Goal: Information Seeking & Learning: Learn about a topic

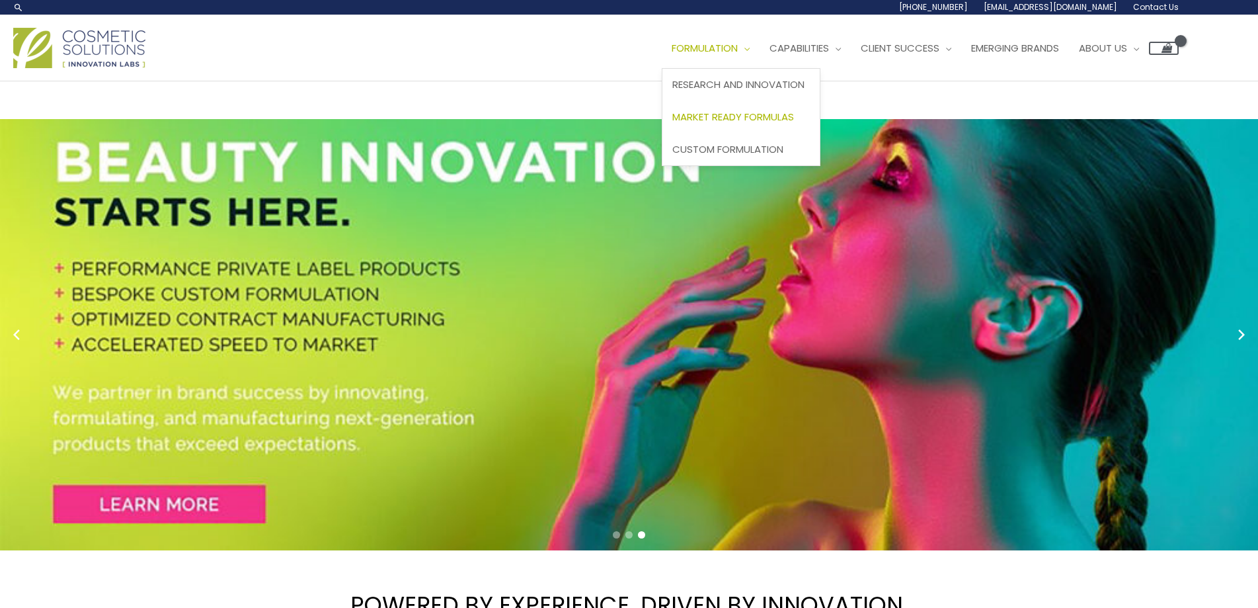
click at [748, 115] on span "Market Ready Formulas" at bounding box center [733, 117] width 122 height 14
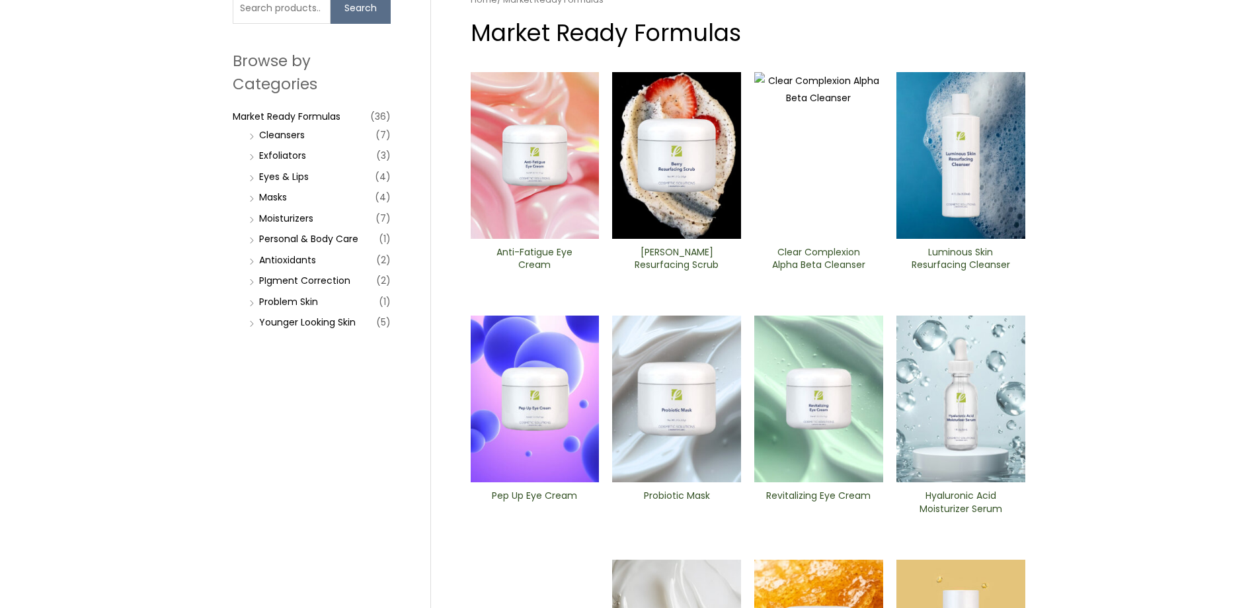
scroll to position [132, 0]
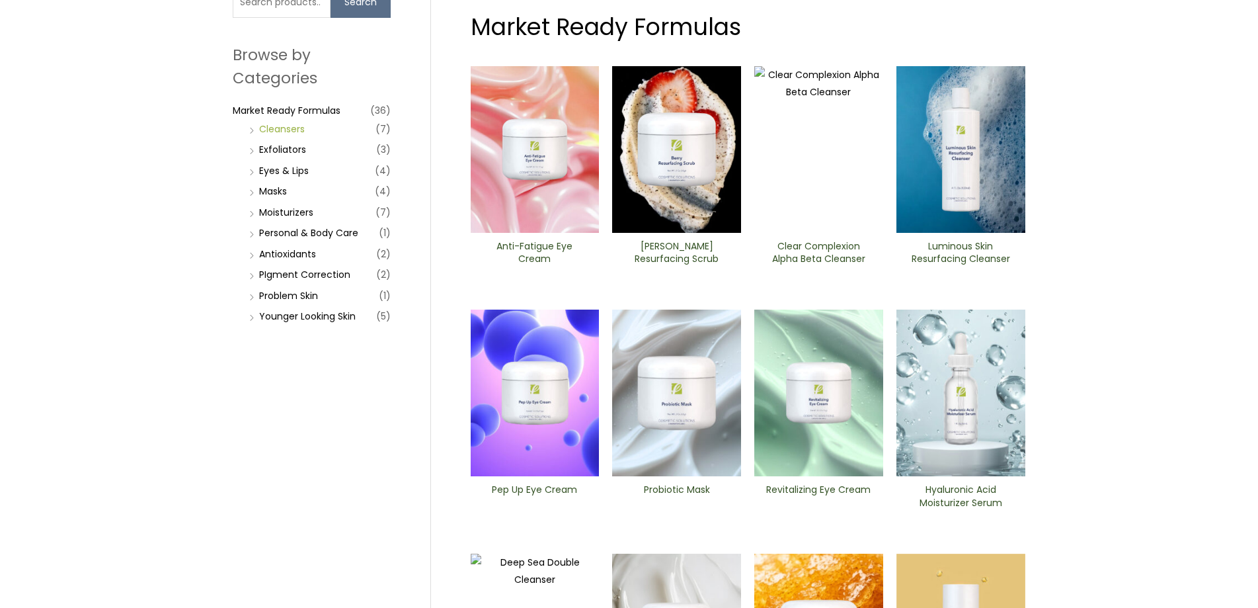
click at [282, 130] on link "Cleansers" at bounding box center [282, 128] width 46 height 13
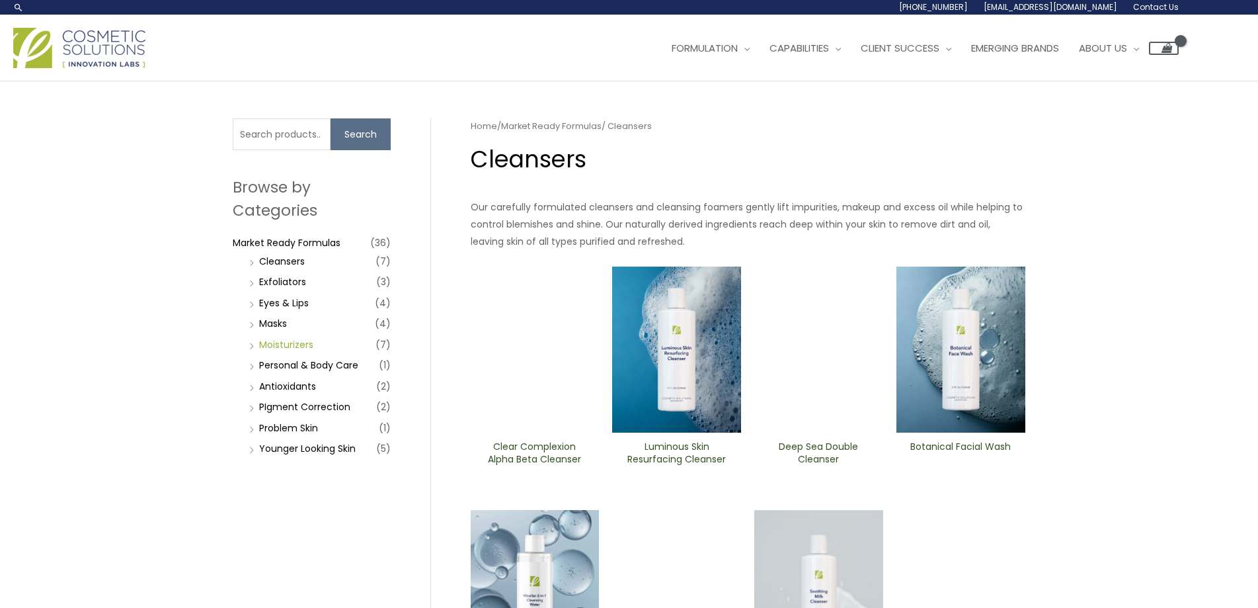
click at [292, 340] on link "Moisturizers" at bounding box center [286, 344] width 54 height 13
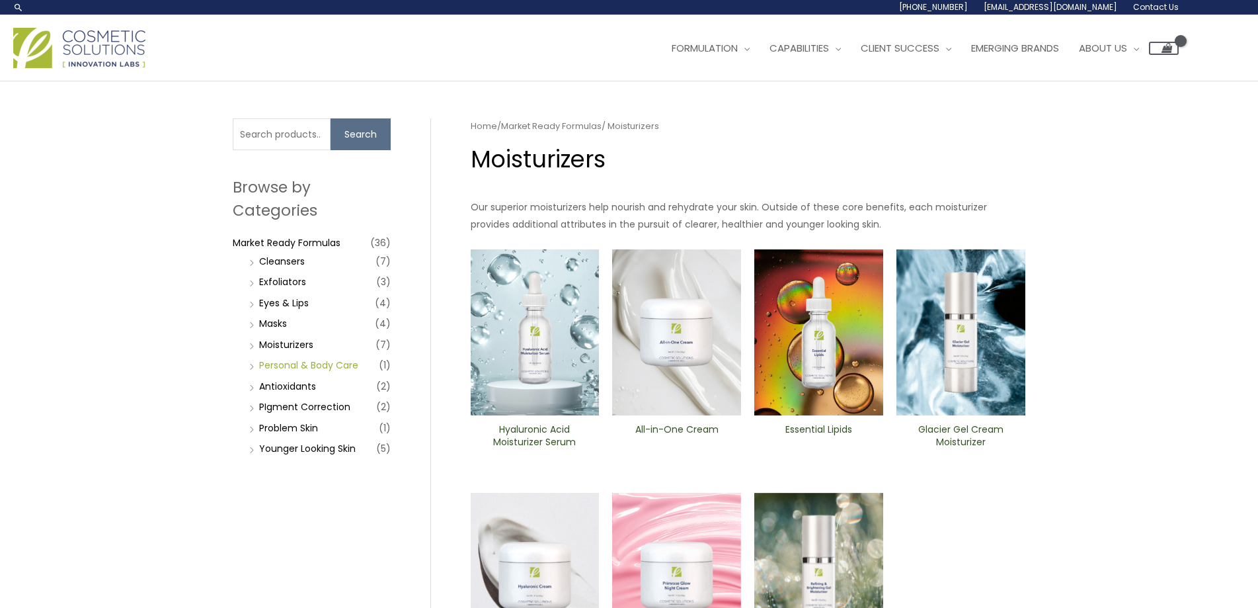
click at [318, 364] on link "Personal & Body Care" at bounding box center [308, 364] width 99 height 13
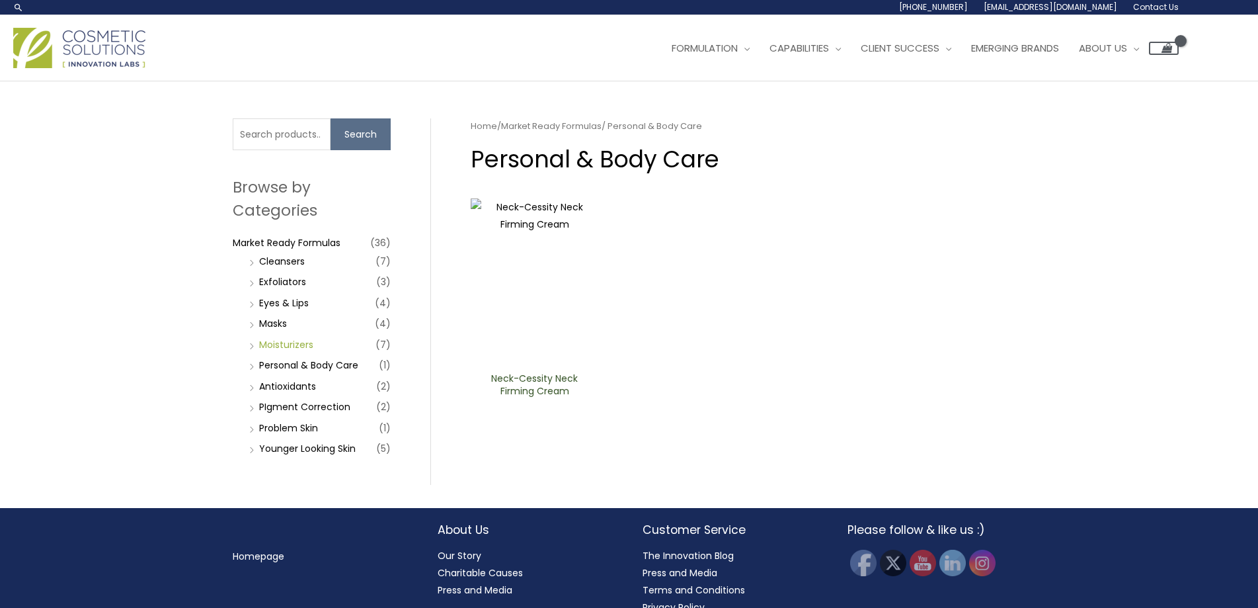
click at [284, 340] on link "Moisturizers" at bounding box center [286, 344] width 54 height 13
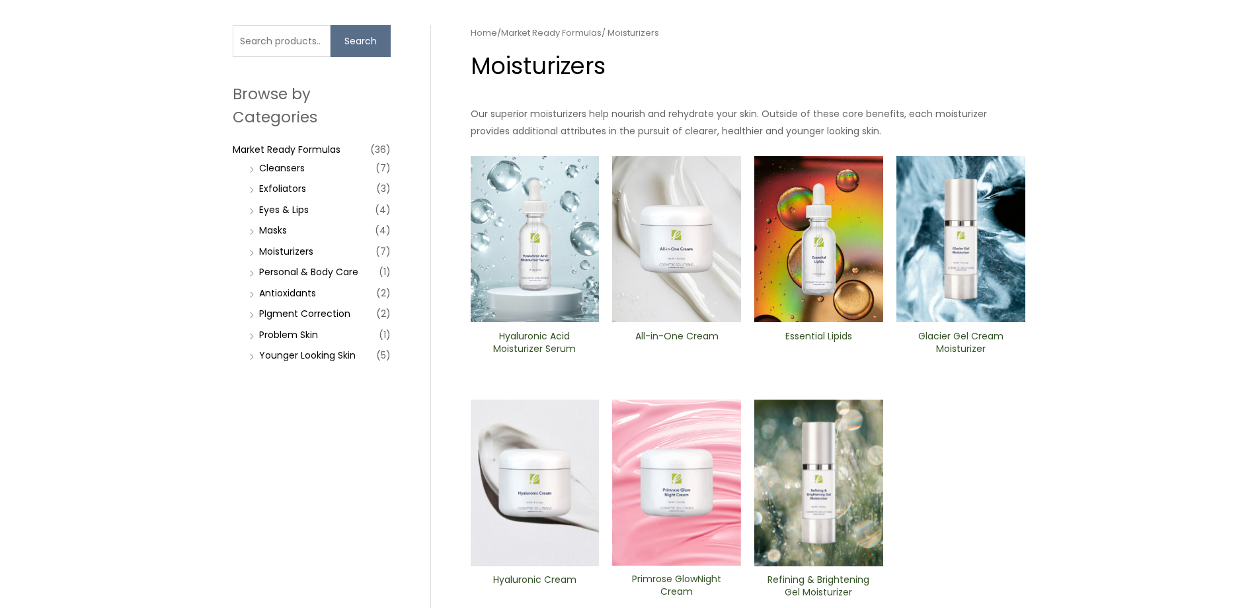
scroll to position [66, 0]
